Goal: Obtain resource: Obtain resource

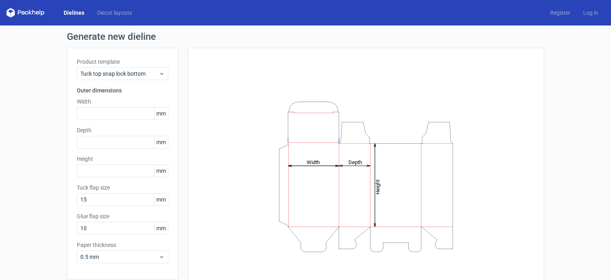
scroll to position [31, 0]
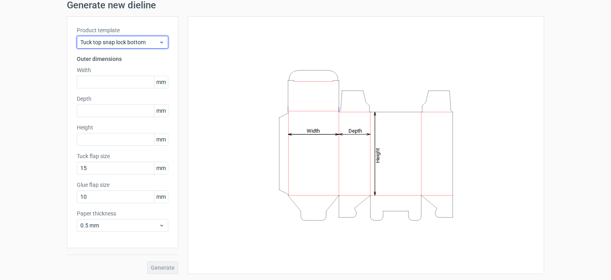
click at [142, 43] on span "Tuck top snap lock bottom" at bounding box center [119, 42] width 78 height 8
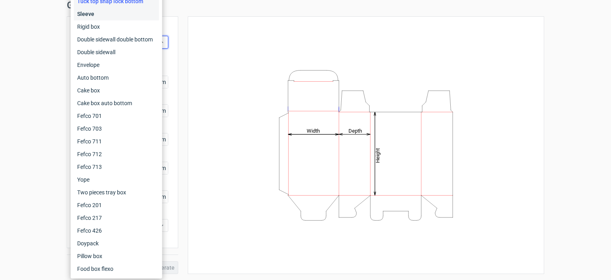
click at [92, 13] on div "Sleeve" at bounding box center [116, 14] width 85 height 13
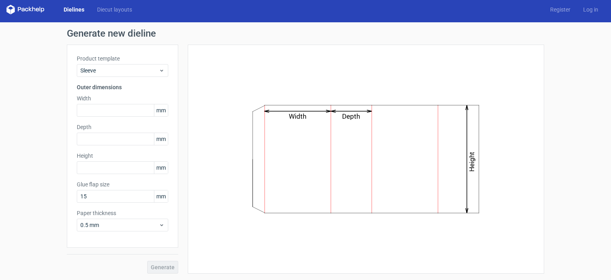
scroll to position [3, 0]
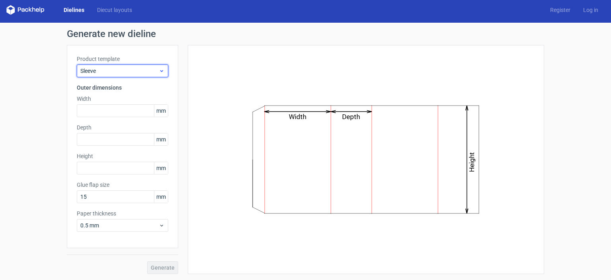
click at [115, 68] on span "Sleeve" at bounding box center [119, 71] width 78 height 8
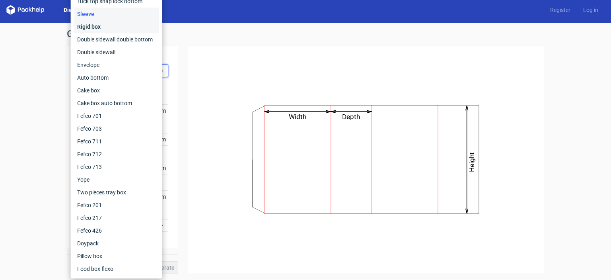
click at [90, 29] on div "Rigid box" at bounding box center [116, 26] width 85 height 13
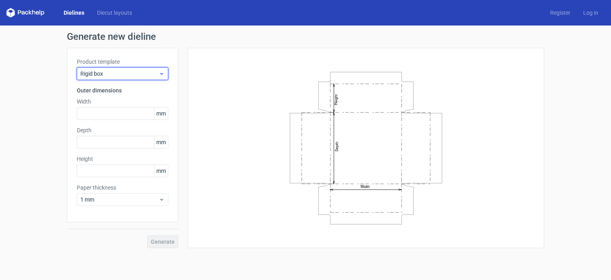
click at [100, 74] on span "Rigid box" at bounding box center [119, 74] width 78 height 8
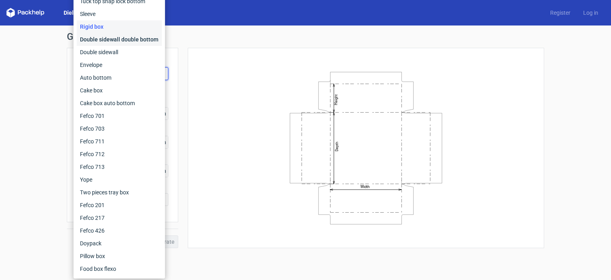
click at [97, 42] on div "Double sidewall double bottom" at bounding box center [119, 39] width 85 height 13
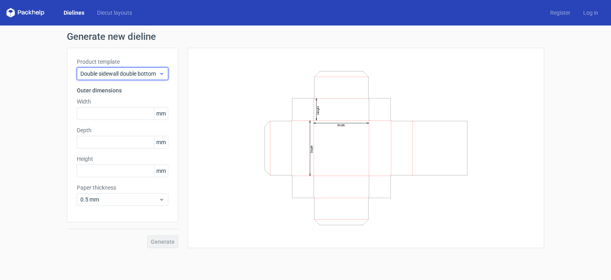
click at [128, 75] on span "Double sidewall double bottom" at bounding box center [119, 74] width 78 height 8
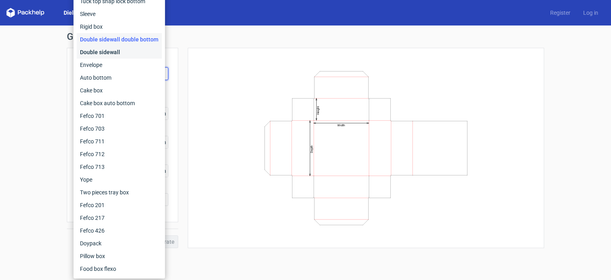
click at [119, 50] on div "Double sidewall" at bounding box center [119, 52] width 85 height 13
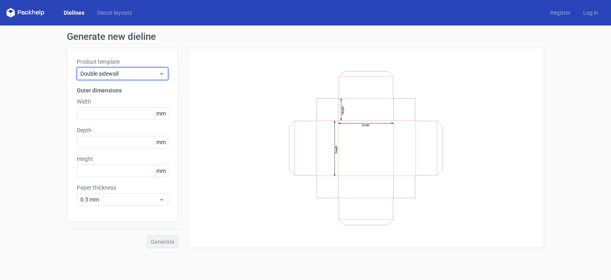
click at [121, 70] on span "Double sidewall" at bounding box center [119, 74] width 78 height 8
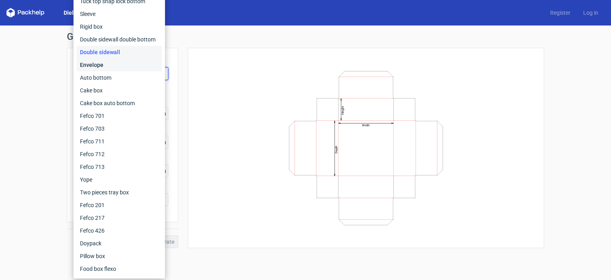
click at [114, 68] on div "Envelope" at bounding box center [119, 65] width 85 height 13
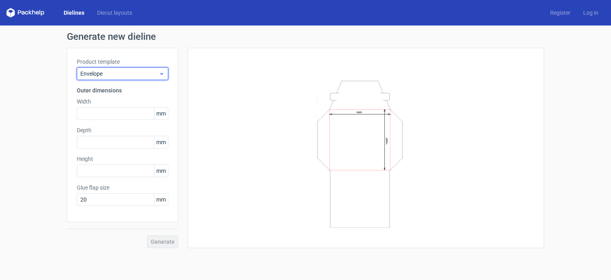
click at [116, 74] on span "Envelope" at bounding box center [119, 74] width 78 height 8
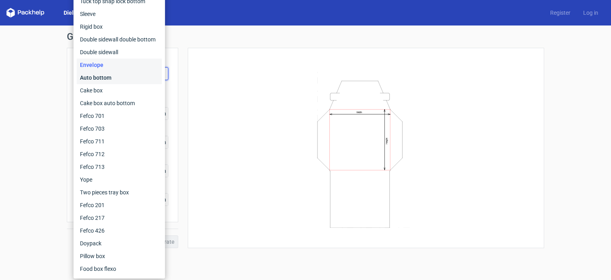
click at [114, 77] on div "Auto bottom" at bounding box center [119, 77] width 85 height 13
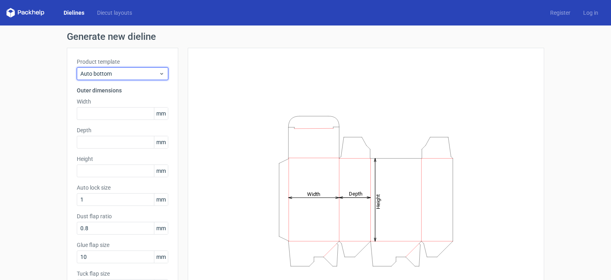
click at [114, 77] on span "Auto bottom" at bounding box center [119, 74] width 78 height 8
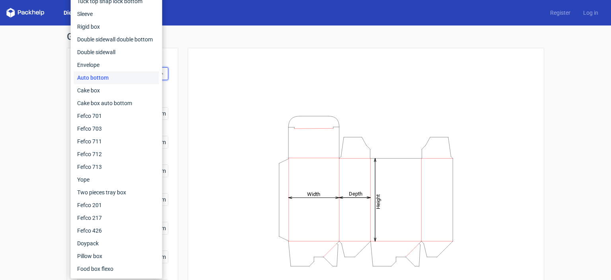
click at [188, 79] on div "Height Depth Width" at bounding box center [366, 191] width 357 height 286
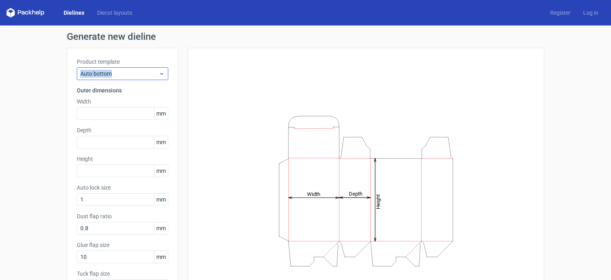
drag, startPoint x: 126, startPoint y: 66, endPoint x: 130, endPoint y: 76, distance: 10.1
click at [130, 76] on div "Product template Auto bottom" at bounding box center [123, 69] width 92 height 22
click at [130, 76] on span "Auto bottom" at bounding box center [119, 74] width 78 height 8
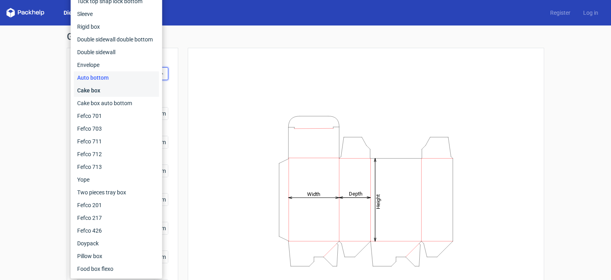
click at [127, 94] on div "Cake box" at bounding box center [116, 90] width 85 height 13
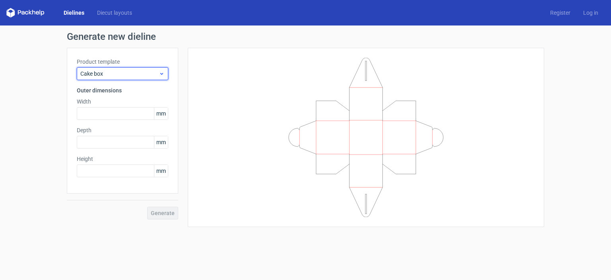
click at [119, 76] on span "Cake box" at bounding box center [119, 74] width 78 height 8
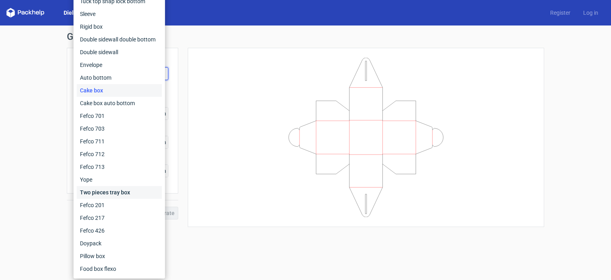
click at [120, 187] on div "Two pieces tray box" at bounding box center [119, 192] width 85 height 13
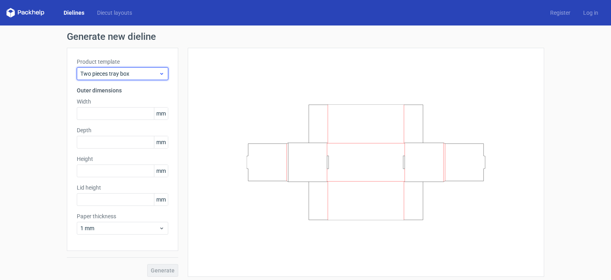
click at [121, 73] on span "Two pieces tray box" at bounding box center [119, 74] width 78 height 8
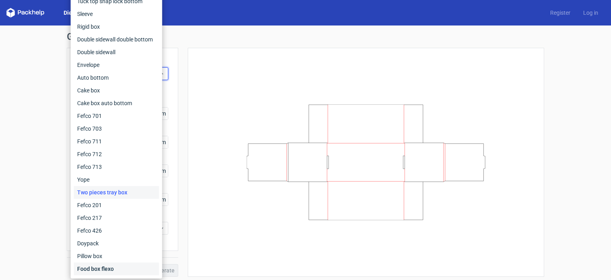
click at [128, 265] on div "Food box flexo" at bounding box center [116, 268] width 85 height 13
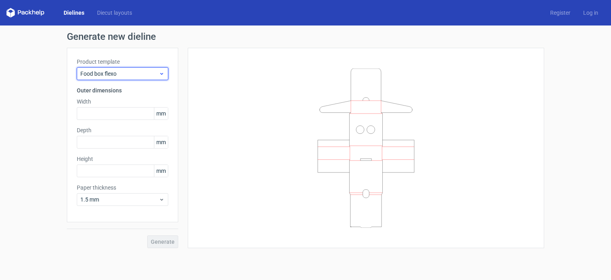
click at [125, 73] on span "Food box flexo" at bounding box center [119, 74] width 78 height 8
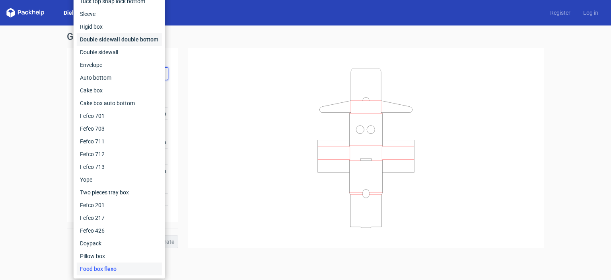
click at [116, 37] on div "Double sidewall double bottom" at bounding box center [119, 39] width 85 height 13
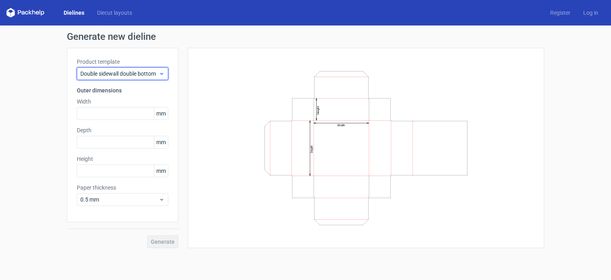
click at [121, 74] on span "Double sidewall double bottom" at bounding box center [119, 74] width 78 height 8
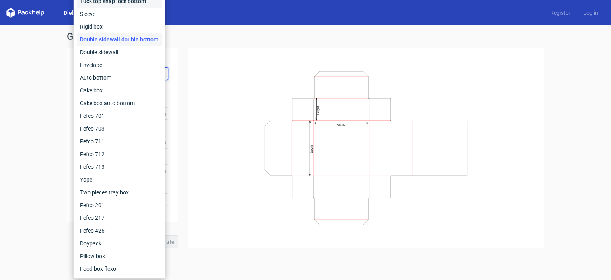
click at [111, 1] on div "Tuck top snap lock bottom" at bounding box center [119, 1] width 85 height 13
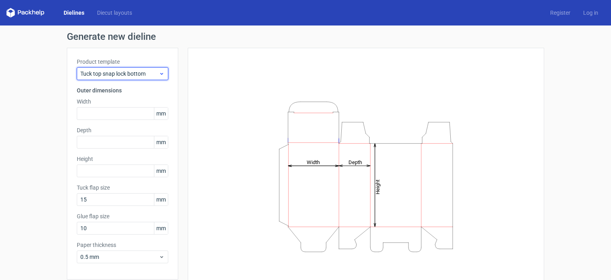
click at [122, 78] on div "Tuck top snap lock bottom" at bounding box center [123, 73] width 92 height 13
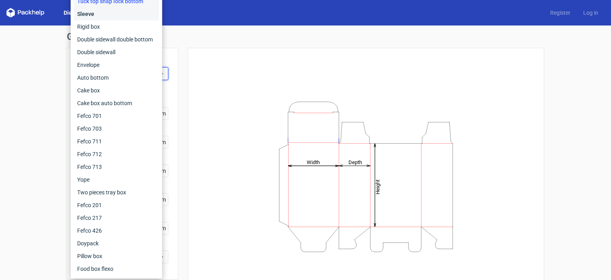
click at [101, 19] on div "Sleeve" at bounding box center [116, 14] width 85 height 13
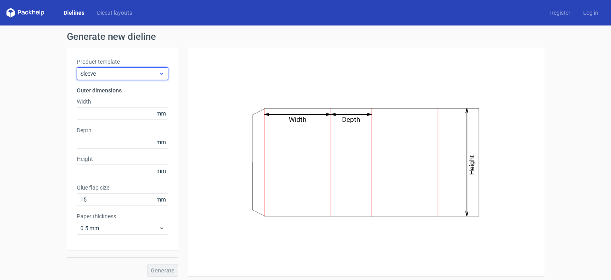
click at [111, 71] on span "Sleeve" at bounding box center [119, 74] width 78 height 8
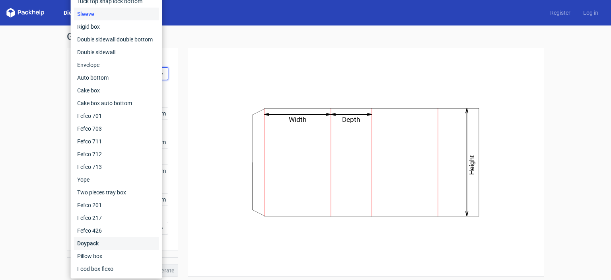
click at [105, 245] on div "Doypack" at bounding box center [116, 243] width 85 height 13
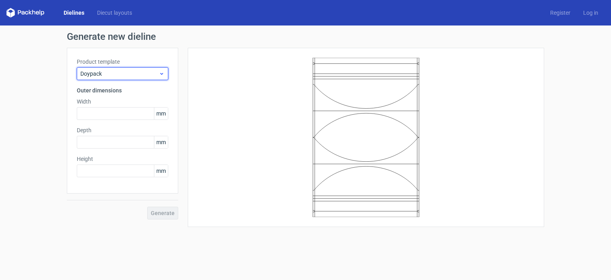
click at [119, 67] on div "Doypack" at bounding box center [123, 73] width 92 height 13
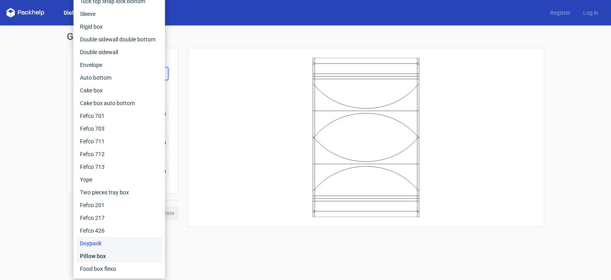
click at [111, 254] on div "Pillow box" at bounding box center [119, 256] width 85 height 13
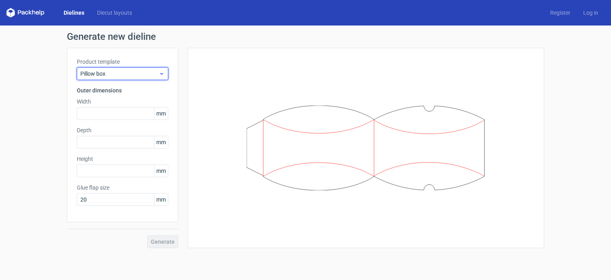
click at [119, 72] on span "Pillow box" at bounding box center [119, 74] width 78 height 8
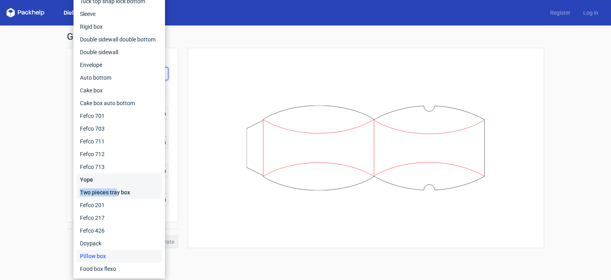
drag, startPoint x: 113, startPoint y: 183, endPoint x: 117, endPoint y: 192, distance: 10.3
click at [117, 192] on div "Fefco 427 Reverse tuck end Tuck top snap lock bottom Sleeve Rigid box Double si…" at bounding box center [119, 122] width 85 height 306
click at [117, 192] on div "Two pieces tray box" at bounding box center [119, 192] width 85 height 13
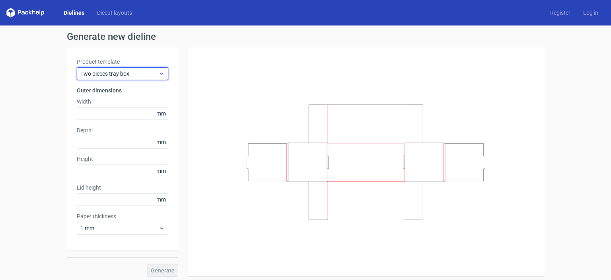
click at [121, 76] on span "Two pieces tray box" at bounding box center [119, 74] width 78 height 8
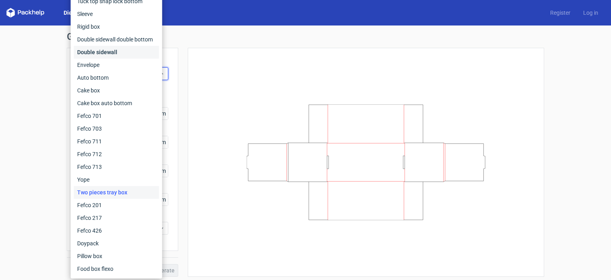
click at [133, 54] on div "Double sidewall" at bounding box center [116, 52] width 85 height 13
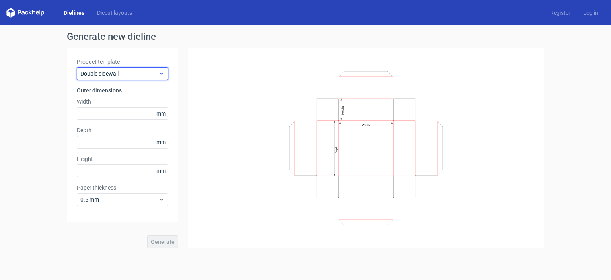
click at [108, 70] on span "Double sidewall" at bounding box center [119, 74] width 78 height 8
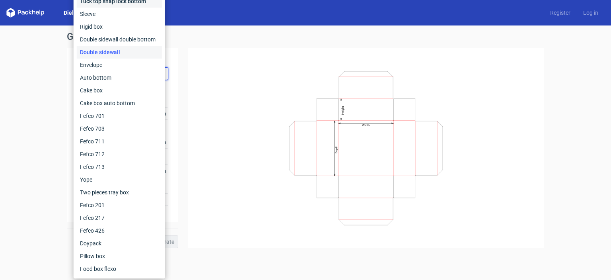
click at [129, 6] on div "Tuck top snap lock bottom" at bounding box center [119, 1] width 85 height 13
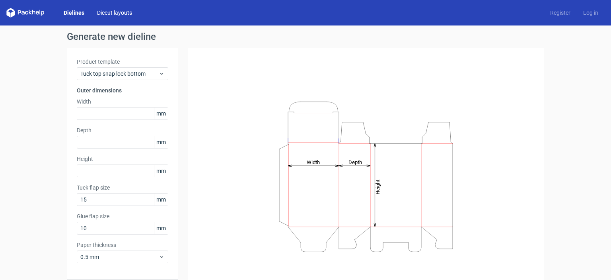
click at [96, 12] on link "Diecut layouts" at bounding box center [115, 13] width 48 height 8
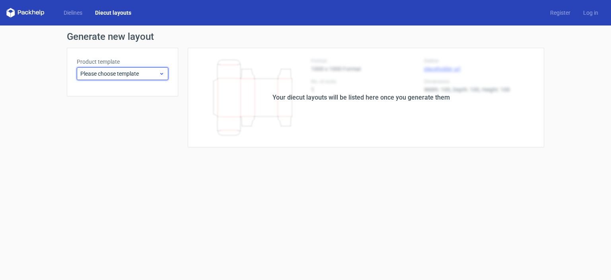
click at [124, 76] on span "Please choose template" at bounding box center [119, 74] width 78 height 8
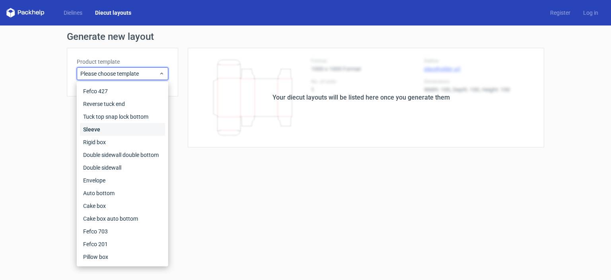
click at [117, 132] on div "Sleeve" at bounding box center [122, 129] width 85 height 13
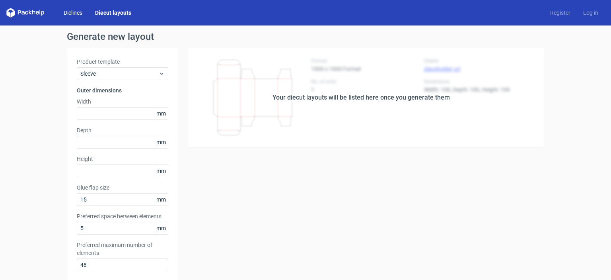
click at [73, 12] on link "Dielines" at bounding box center [72, 13] width 31 height 8
